Goal: Check status: Check status

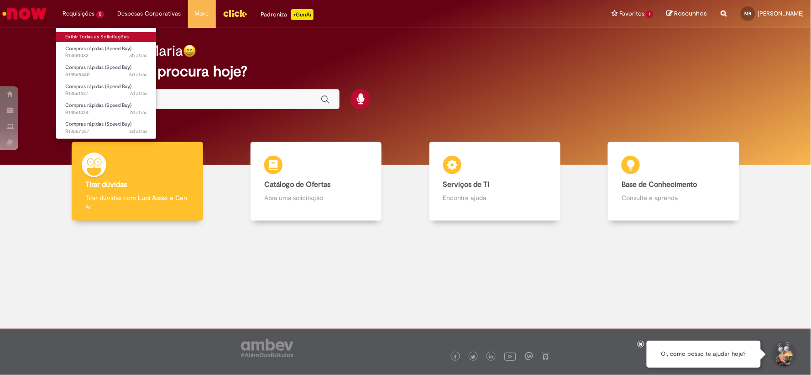
click at [101, 34] on link "Exibir Todas as Solicitações" at bounding box center [106, 37] width 100 height 10
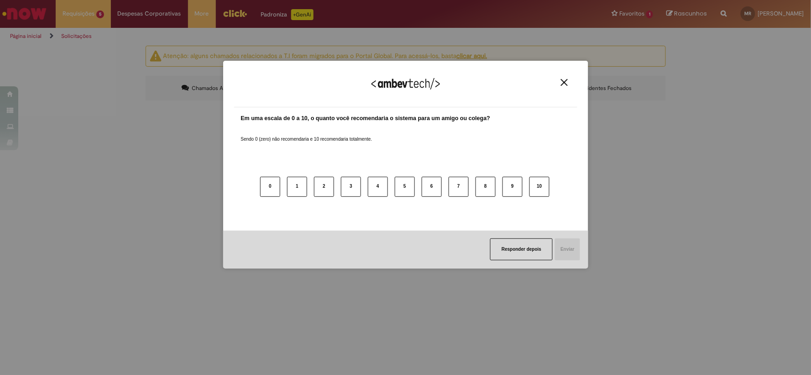
click at [562, 84] on img "Close" at bounding box center [564, 82] width 7 height 7
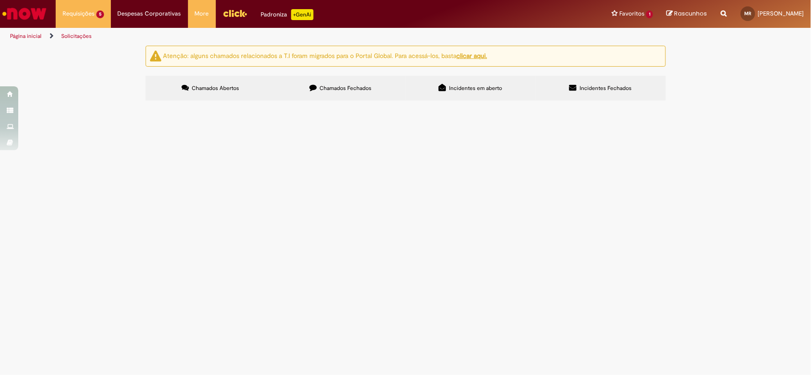
click at [0, 0] on span "Conjunto placa e estojo para kit de homenagem" at bounding box center [0, 0] width 0 height 0
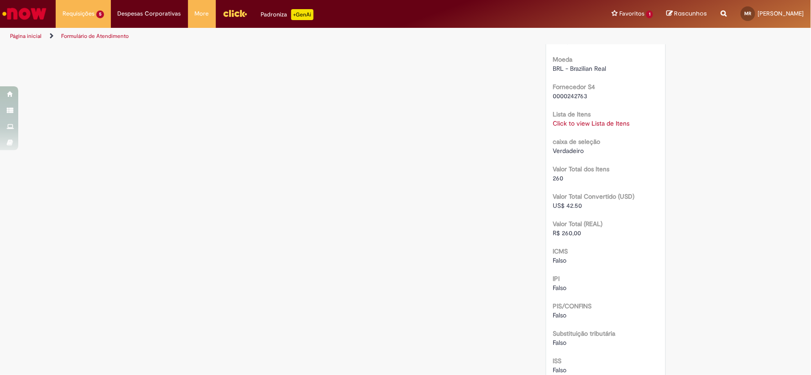
scroll to position [725, 0]
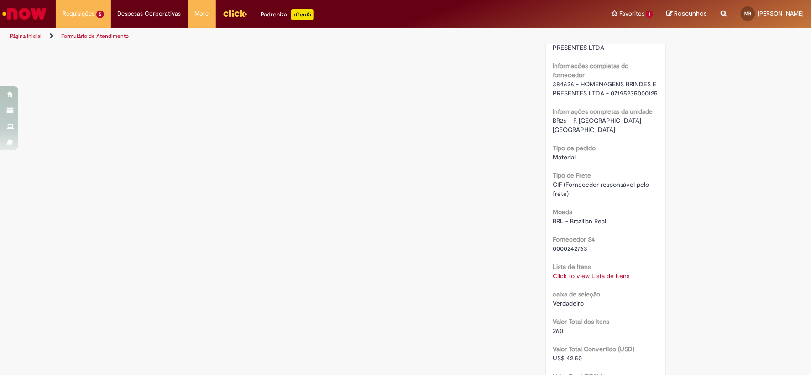
click at [606, 270] on div "RPA Moeda BRL - Brazilian Real taxa de conversão 6.1182 [GEOGRAPHIC_DATA] 6200 …" at bounding box center [605, 91] width 105 height 1163
click at [604, 272] on link "Click to view Lista de Itens" at bounding box center [591, 276] width 77 height 8
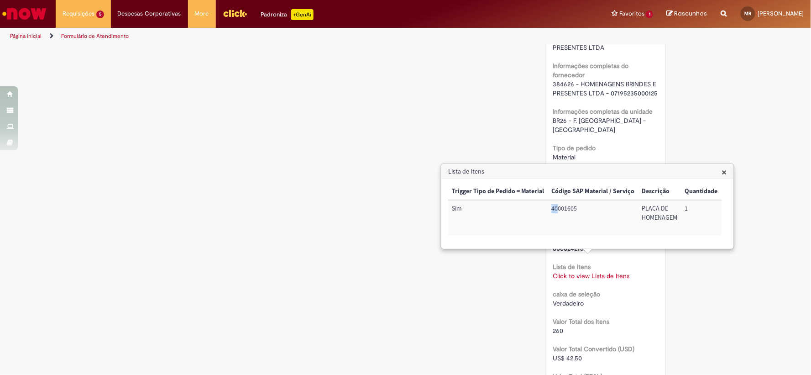
drag, startPoint x: 548, startPoint y: 205, endPoint x: 558, endPoint y: 209, distance: 11.0
click at [558, 209] on td "40001605" at bounding box center [593, 217] width 90 height 35
drag, startPoint x: 533, startPoint y: 256, endPoint x: 535, endPoint y: 250, distance: 6.2
click at [544, 249] on div "Lista de Itens × Trigger Tipo de Pedido = Material Código SAP Material / Serviç…" at bounding box center [588, 206] width 294 height 86
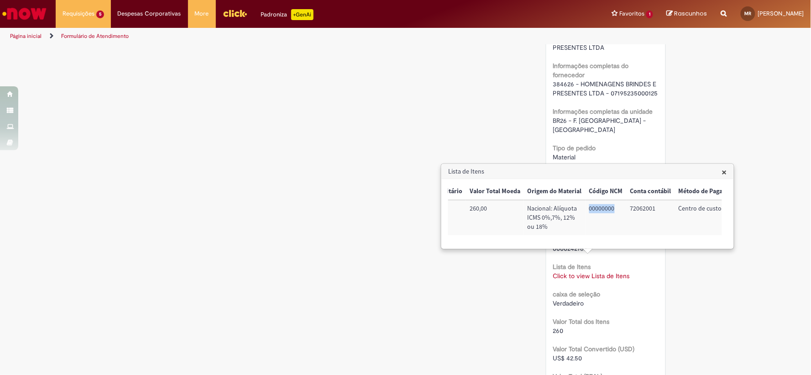
drag, startPoint x: 588, startPoint y: 209, endPoint x: 617, endPoint y: 209, distance: 29.7
click at [617, 209] on td "00000000" at bounding box center [606, 217] width 41 height 35
drag, startPoint x: 741, startPoint y: 124, endPoint x: 305, endPoint y: 215, distance: 445.0
click at [302, 215] on div "Verificar Código de Barras Aguardando Aprovação Aguardando atendimento Em andam…" at bounding box center [406, 60] width 534 height 1479
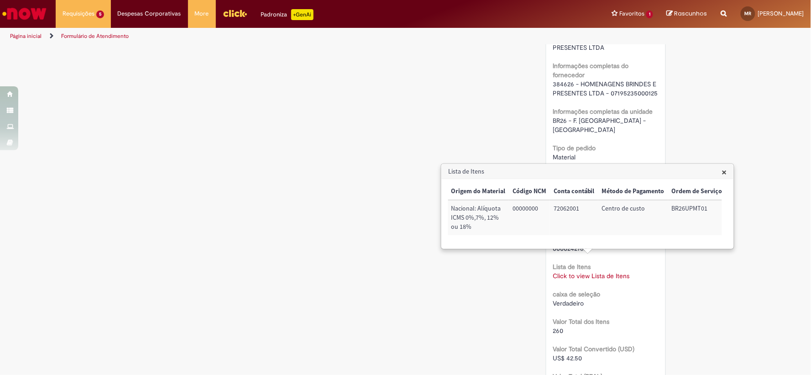
click at [458, 300] on div "Verificar Código de Barras Aguardando Aprovação Aguardando atendimento Em andam…" at bounding box center [406, 60] width 534 height 1479
